Goal: Find specific page/section: Find specific page/section

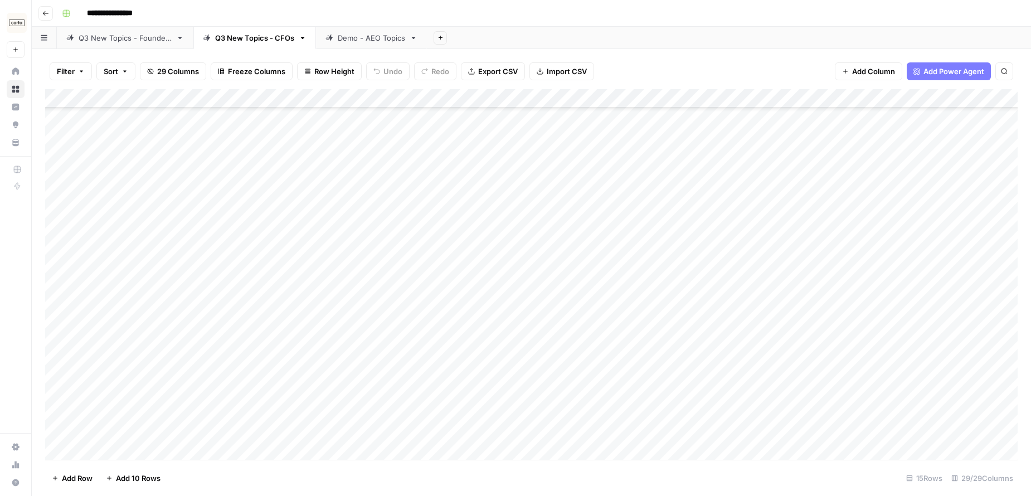
scroll to position [101, 0]
click at [133, 41] on div "Q3 New Topics - Founders" at bounding box center [125, 37] width 93 height 11
click at [46, 13] on icon "button" at bounding box center [46, 13] width 6 height 4
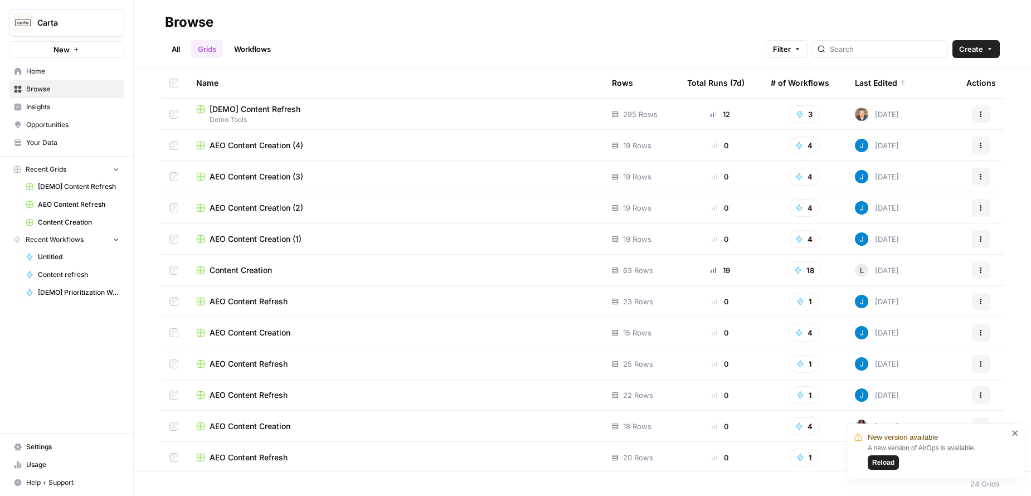
click at [299, 111] on span "[DEMO] Content Refresh" at bounding box center [255, 109] width 91 height 11
